Goal: Book appointment/travel/reservation

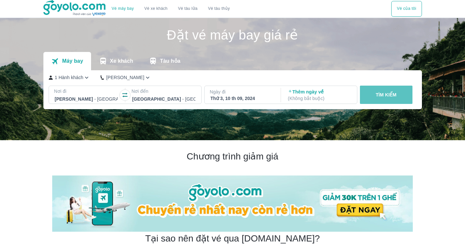
click at [382, 91] on button "TÌM KIẾM" at bounding box center [386, 94] width 53 height 18
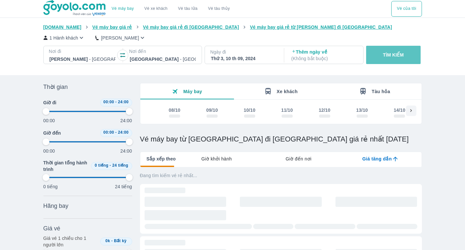
click at [392, 59] on button "TÌM KIẾM" at bounding box center [393, 55] width 54 height 18
type input "97.9166666666667"
click at [392, 59] on button "TÌM KIẾM" at bounding box center [393, 55] width 54 height 18
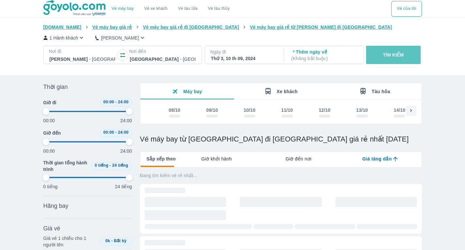
type input "97.9166666666667"
